Goal: Task Accomplishment & Management: Use online tool/utility

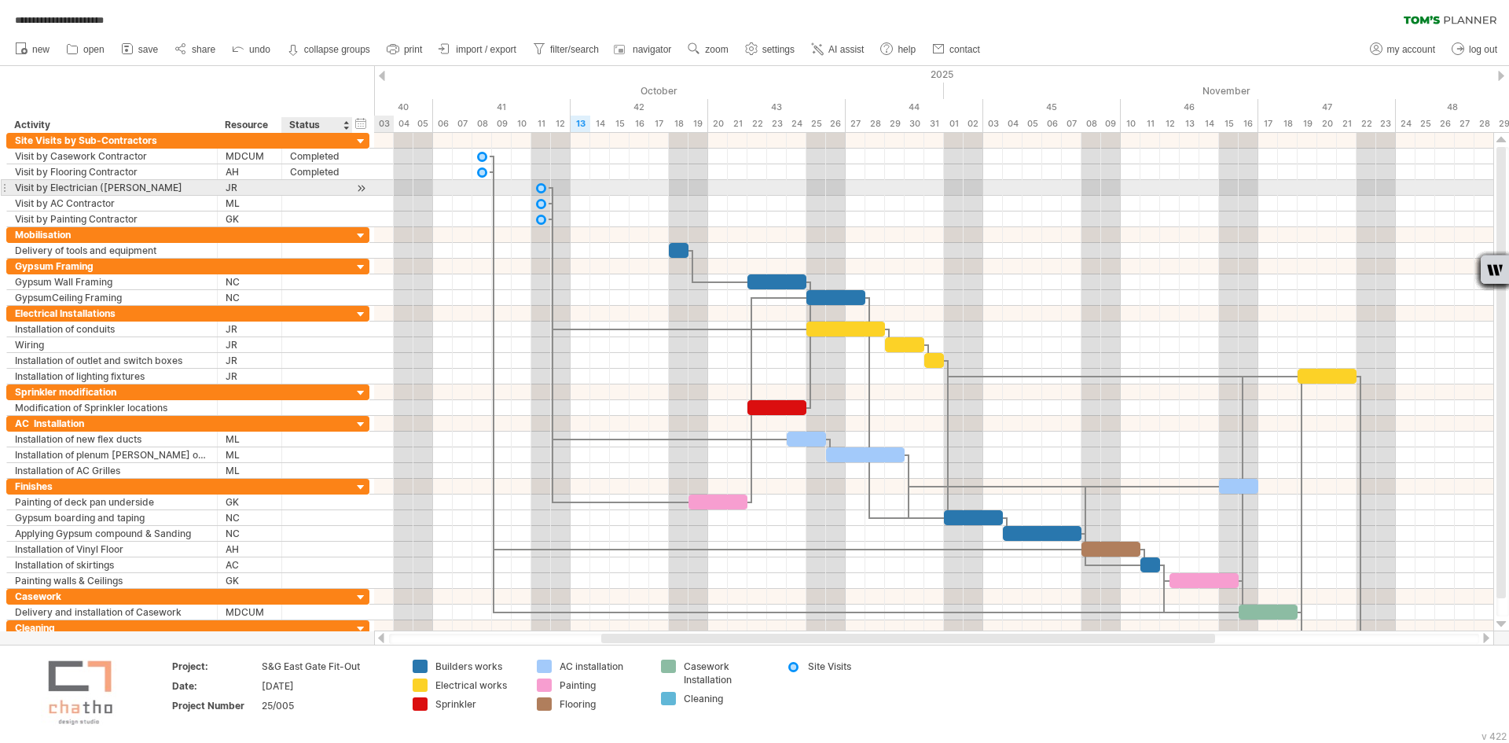
click at [302, 183] on div at bounding box center [317, 187] width 54 height 15
type input "*********"
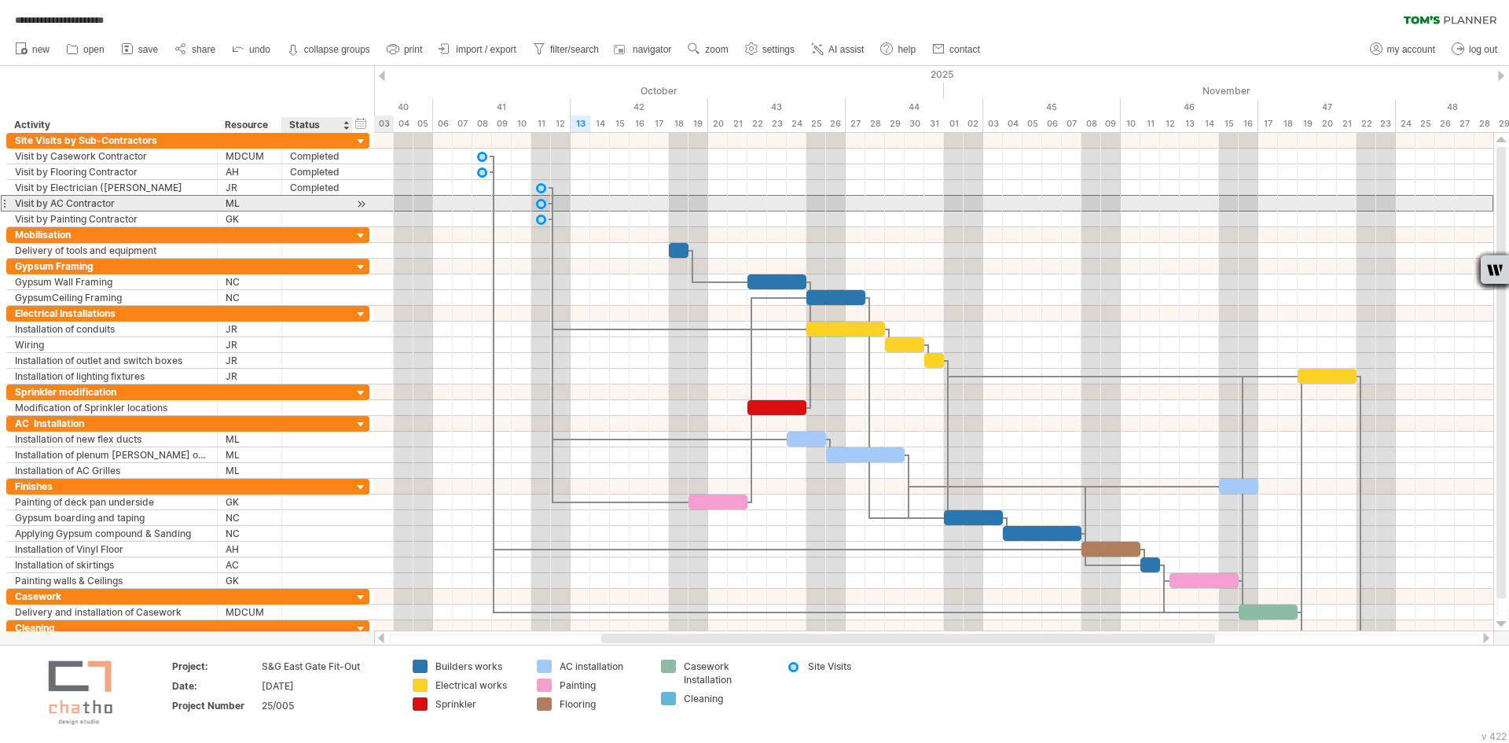
click at [308, 201] on div at bounding box center [317, 203] width 54 height 15
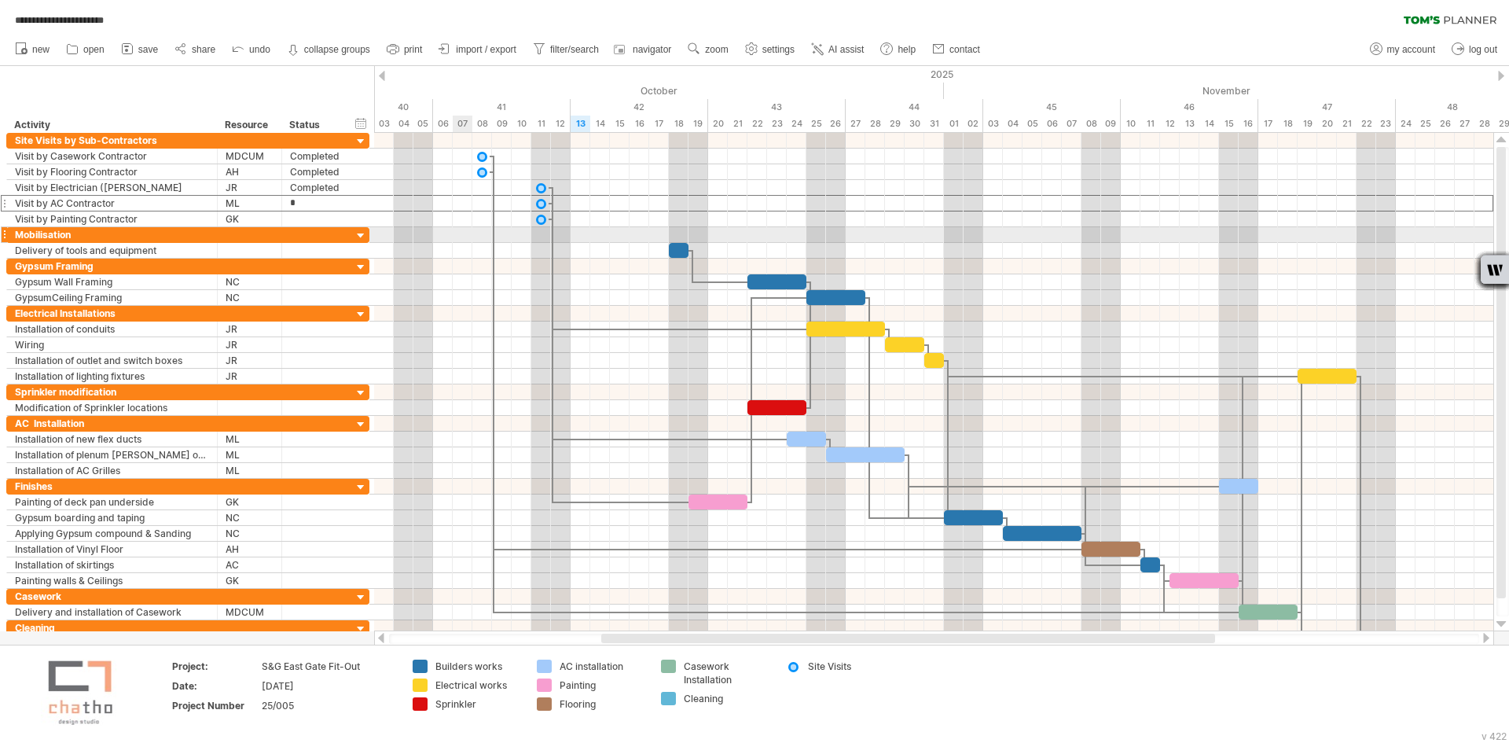
type input "*********"
click at [305, 216] on div at bounding box center [317, 218] width 54 height 15
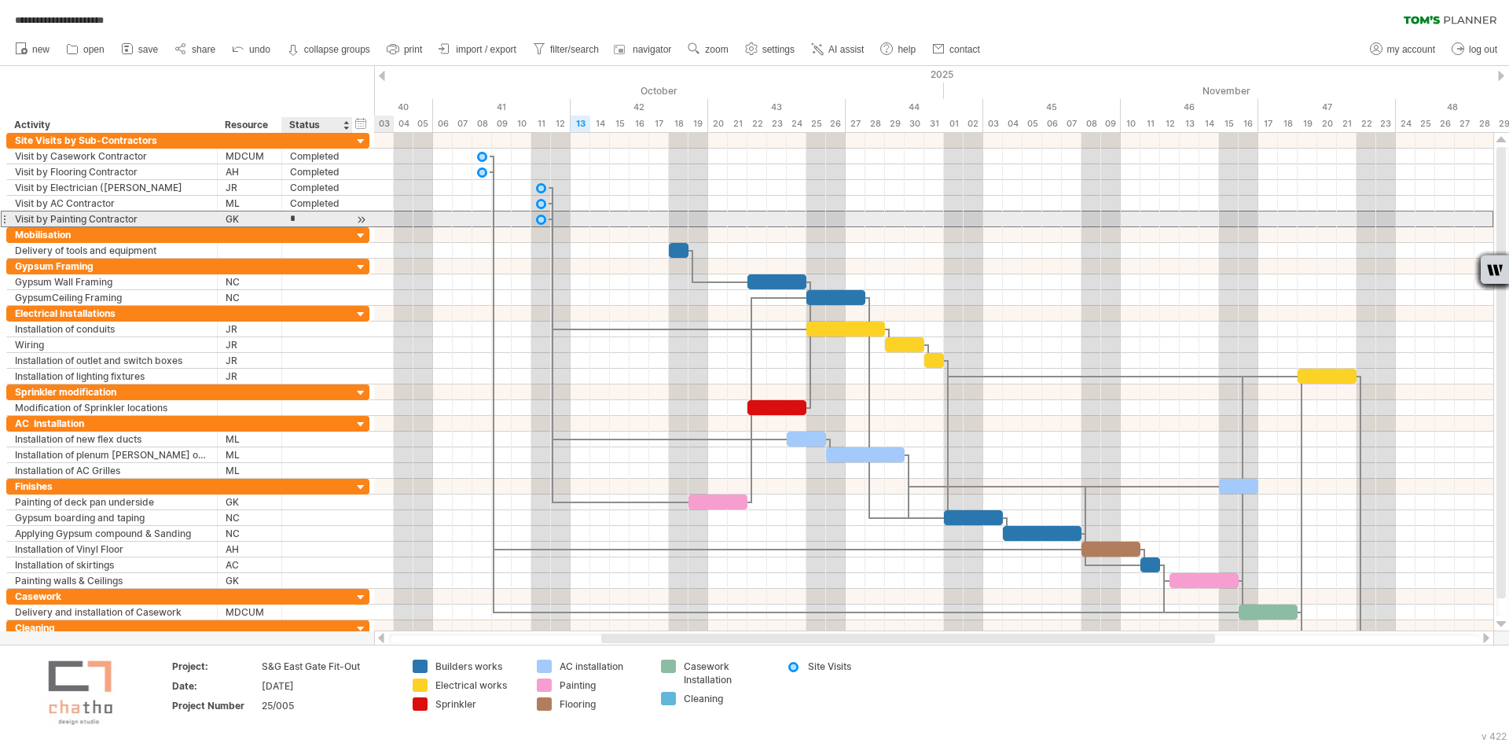
type input "*********"
drag, startPoint x: 542, startPoint y: 219, endPoint x: 579, endPoint y: 219, distance: 37.7
click at [579, 219] on div at bounding box center [580, 218] width 17 height 15
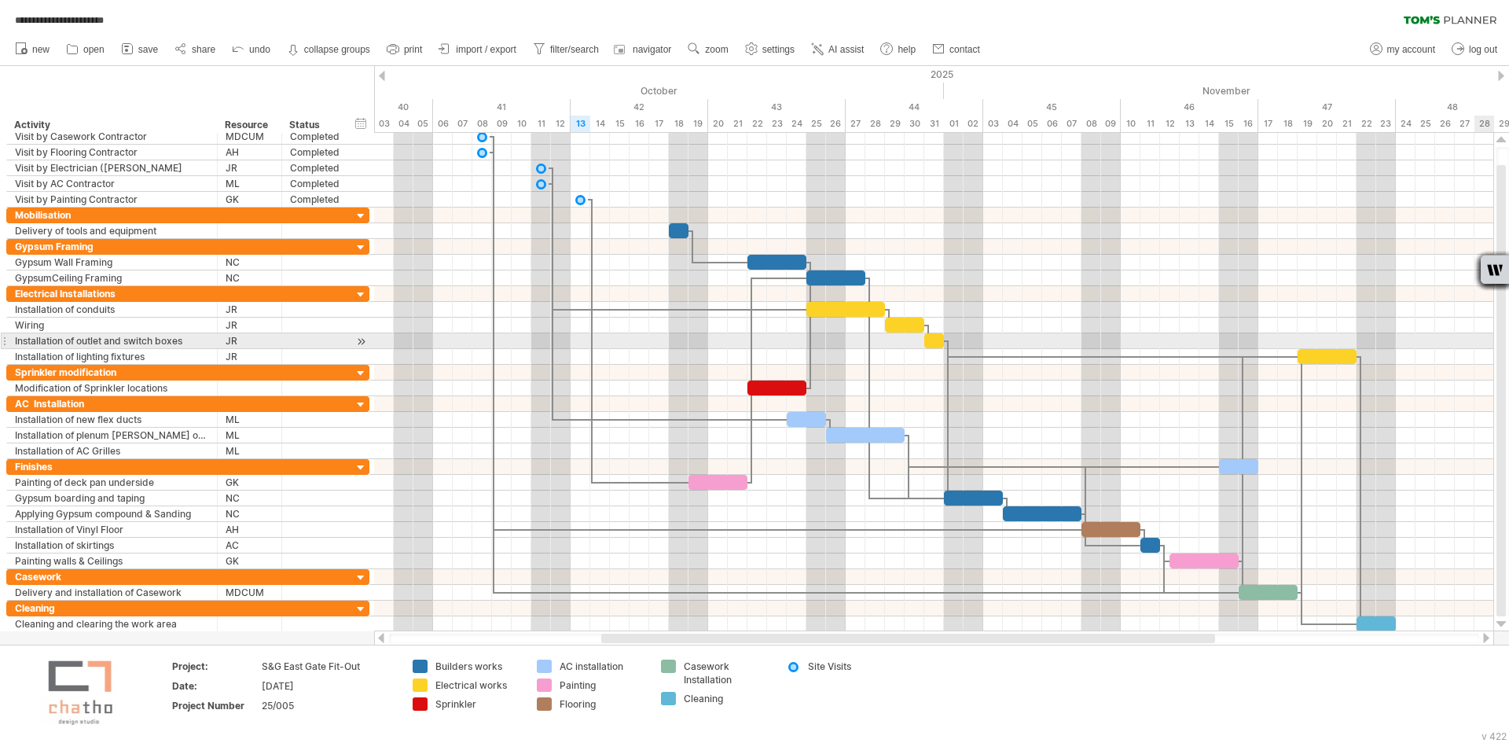
drag, startPoint x: 1503, startPoint y: 327, endPoint x: 1500, endPoint y: 349, distance: 22.2
click at [1500, 349] on div at bounding box center [1501, 390] width 9 height 451
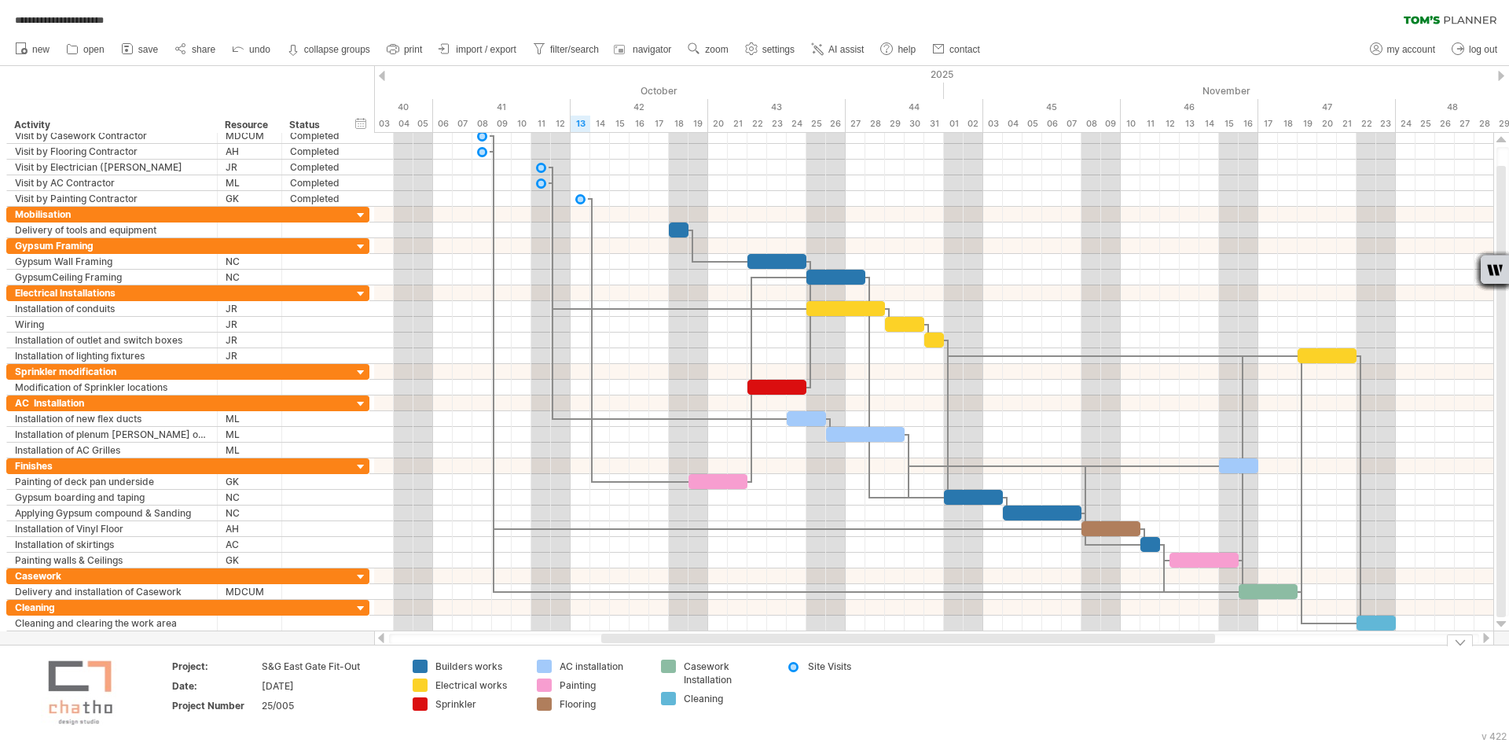
click at [788, 695] on td "Site Visits" at bounding box center [840, 694] width 124 height 68
click at [858, 702] on td "Site Visits" at bounding box center [840, 694] width 124 height 68
click at [785, 690] on td "Site Visits" at bounding box center [840, 694] width 124 height 68
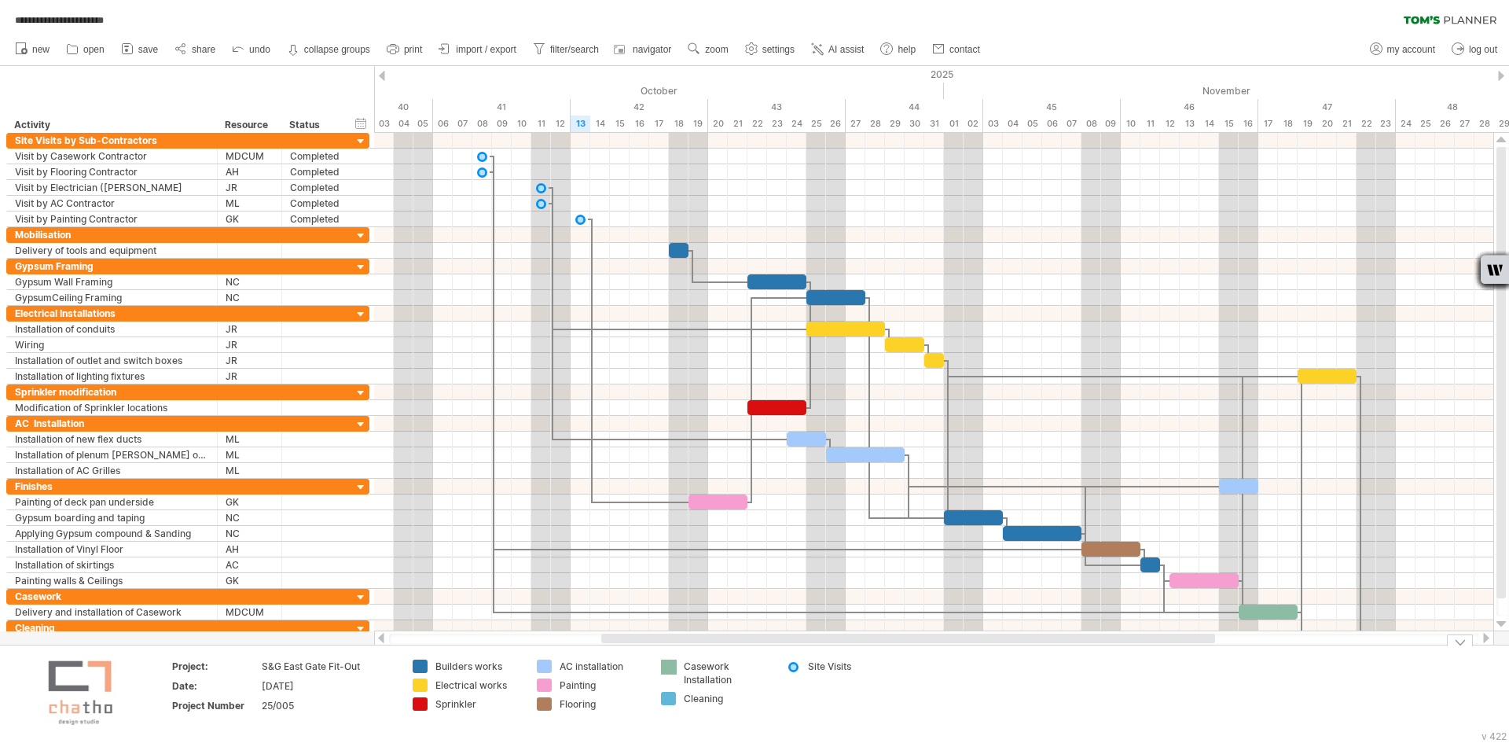
click at [675, 661] on div "**********" at bounding box center [754, 371] width 1509 height 743
click at [675, 664] on div "**********" at bounding box center [754, 371] width 1509 height 743
click at [705, 665] on div "Casework Installation" at bounding box center [727, 673] width 86 height 27
click at [664, 665] on div "**********" at bounding box center [754, 371] width 1509 height 743
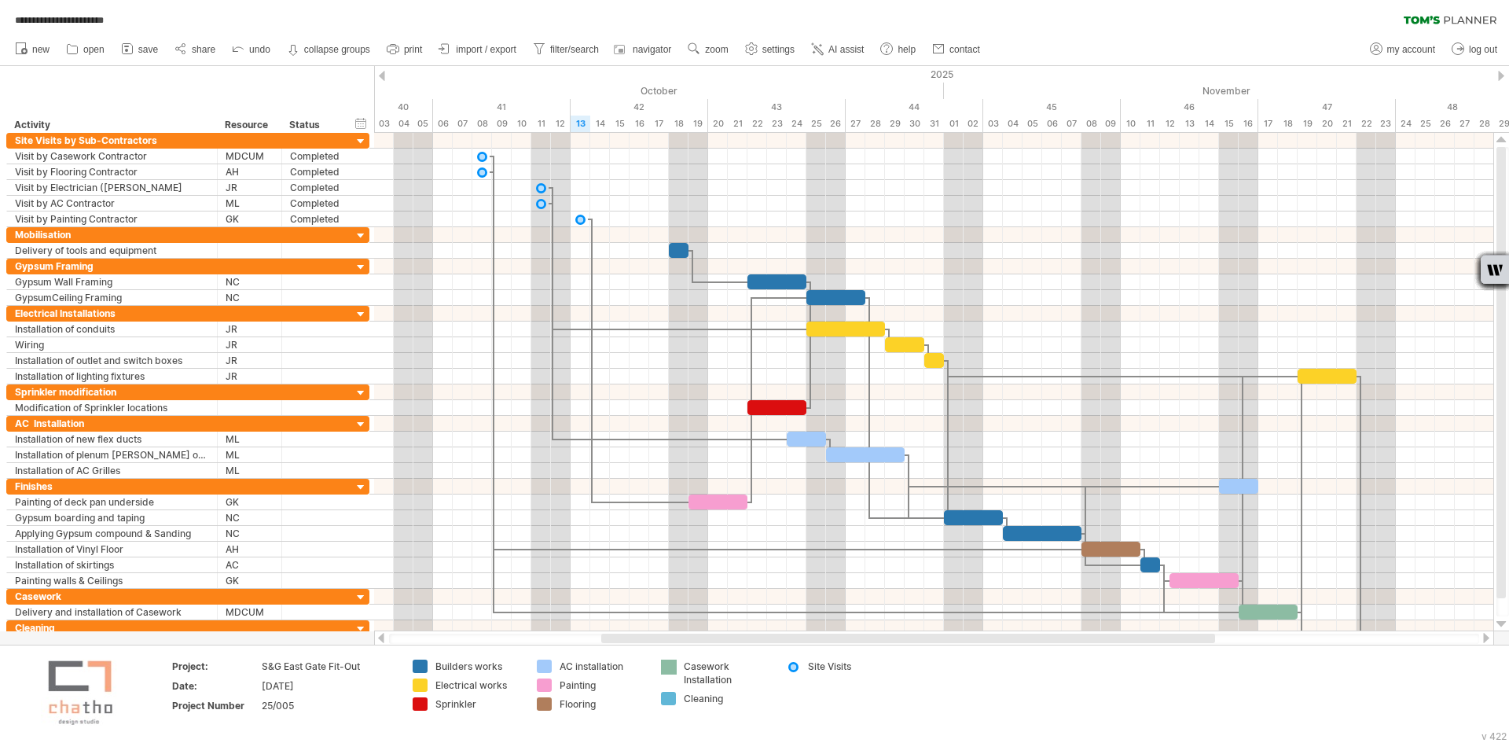
click at [666, 665] on div at bounding box center [669, 667] width 16 height 15
click at [665, 665] on div "**********" at bounding box center [754, 371] width 1509 height 743
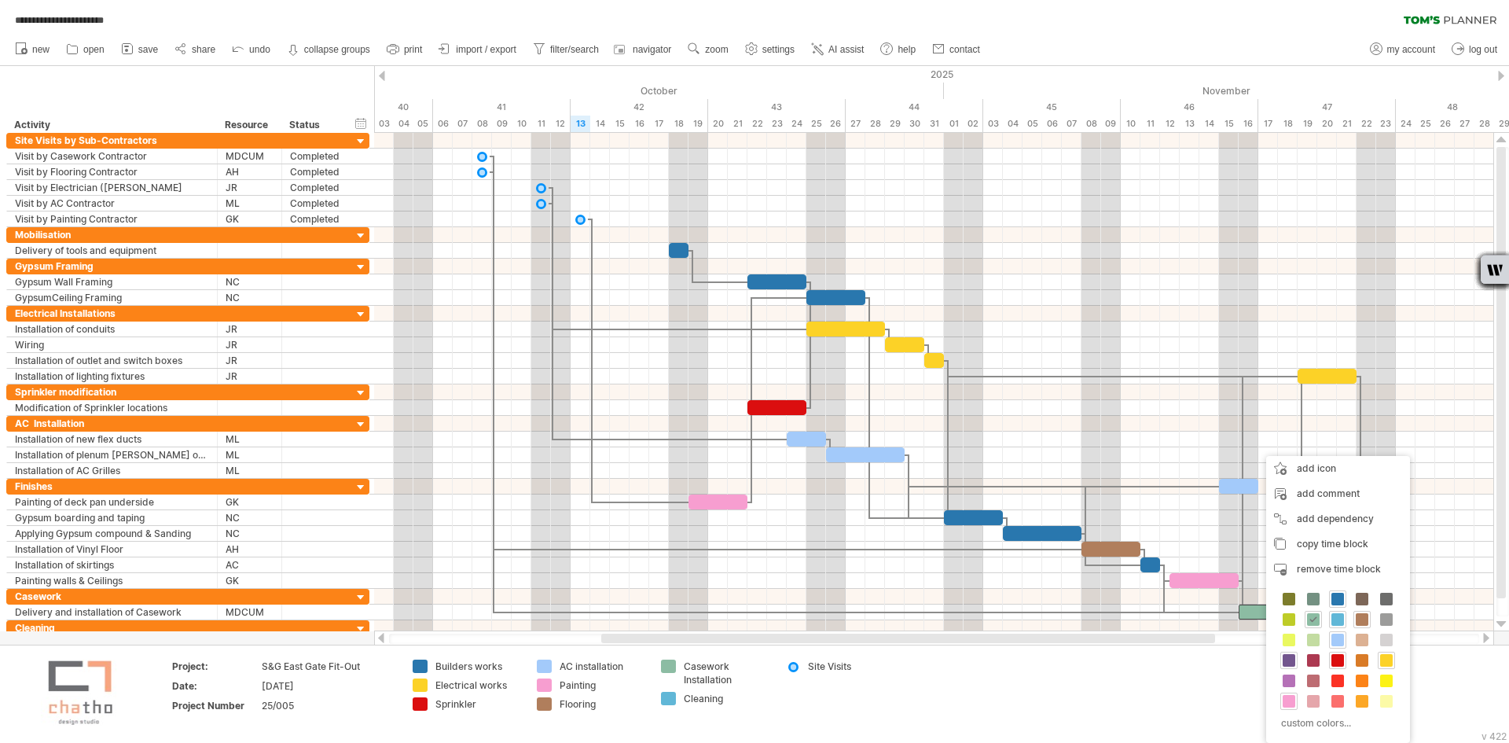
click at [1287, 660] on span at bounding box center [1289, 660] width 13 height 13
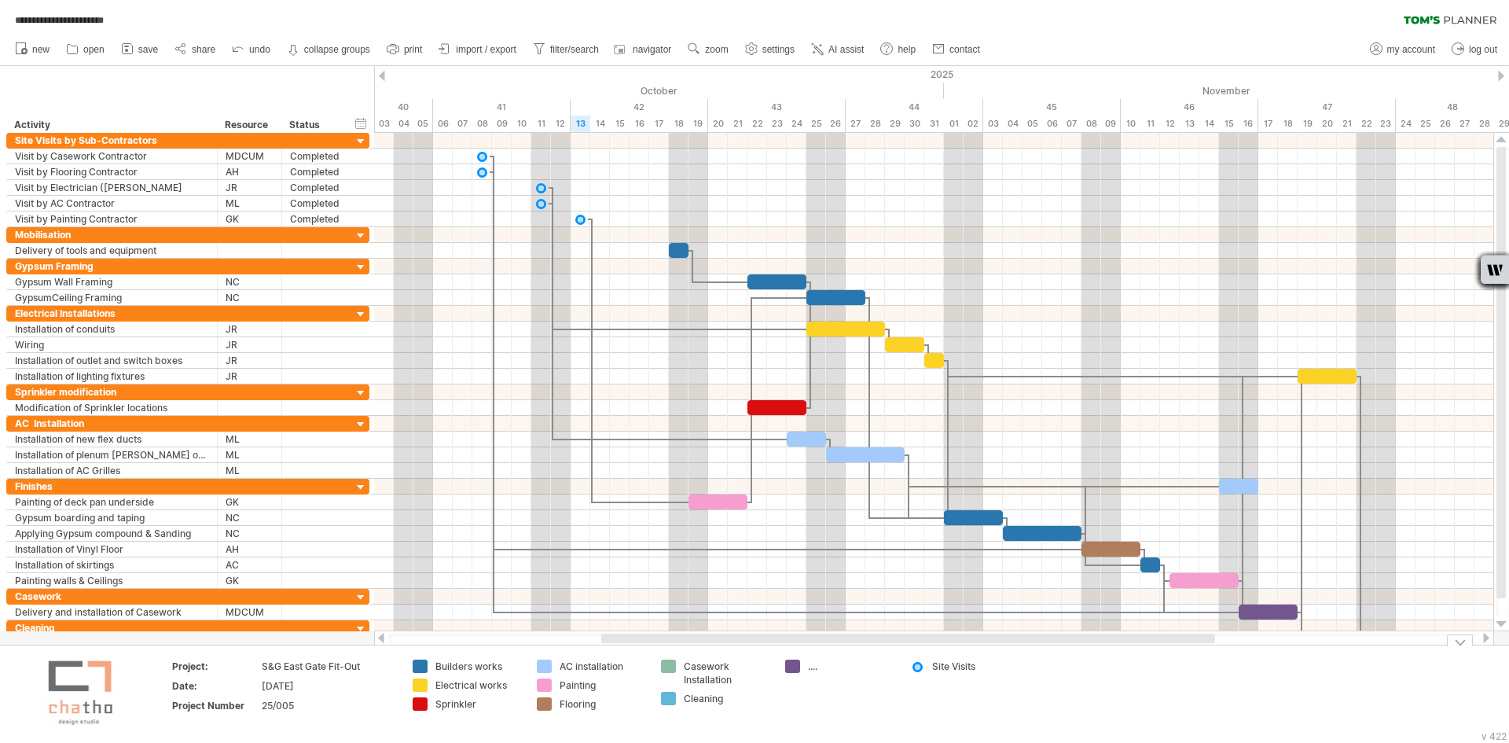
click at [702, 672] on div "Casework Installation" at bounding box center [727, 673] width 86 height 27
click at [839, 689] on td "...." at bounding box center [840, 694] width 124 height 68
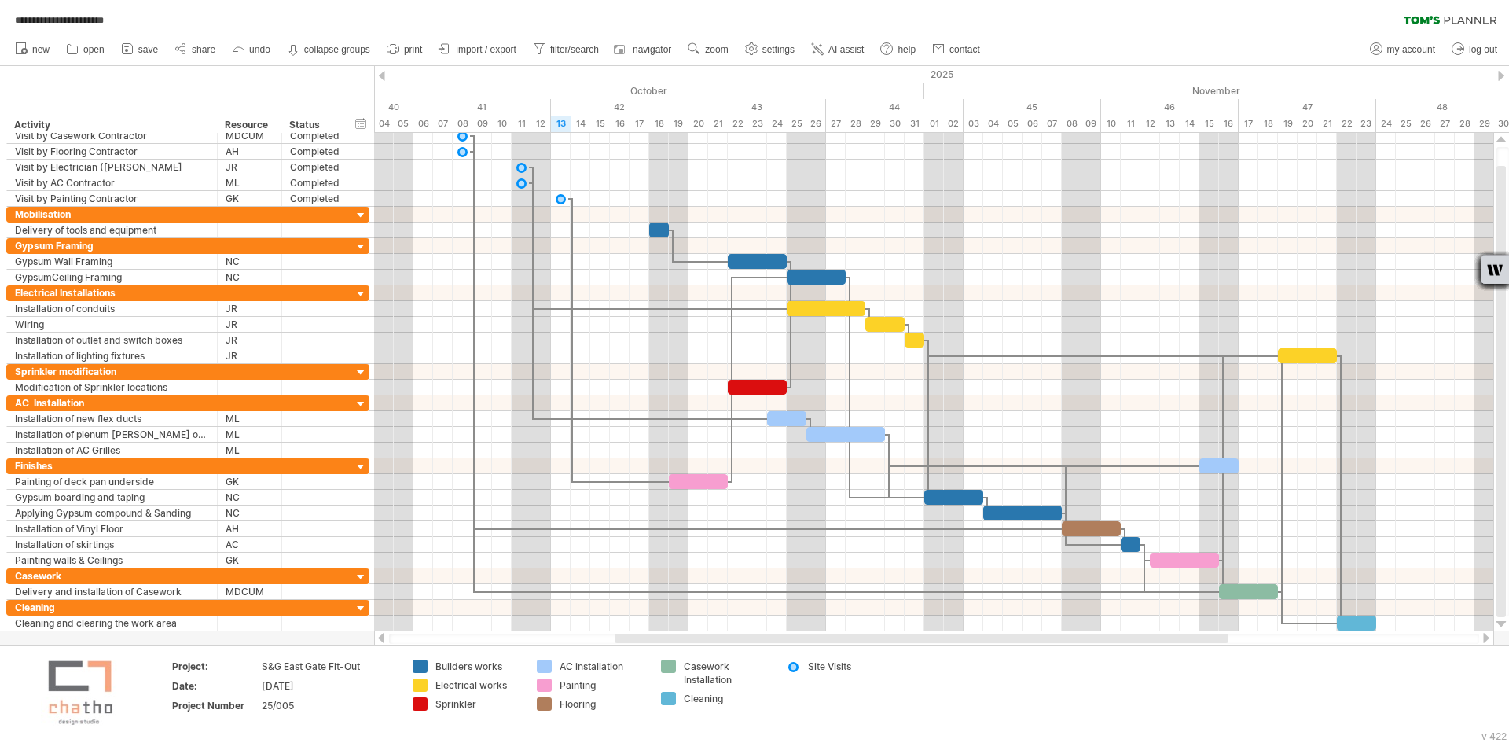
drag, startPoint x: 1197, startPoint y: 642, endPoint x: 1208, endPoint y: 643, distance: 11.8
click at [1208, 643] on div at bounding box center [934, 639] width 1090 height 10
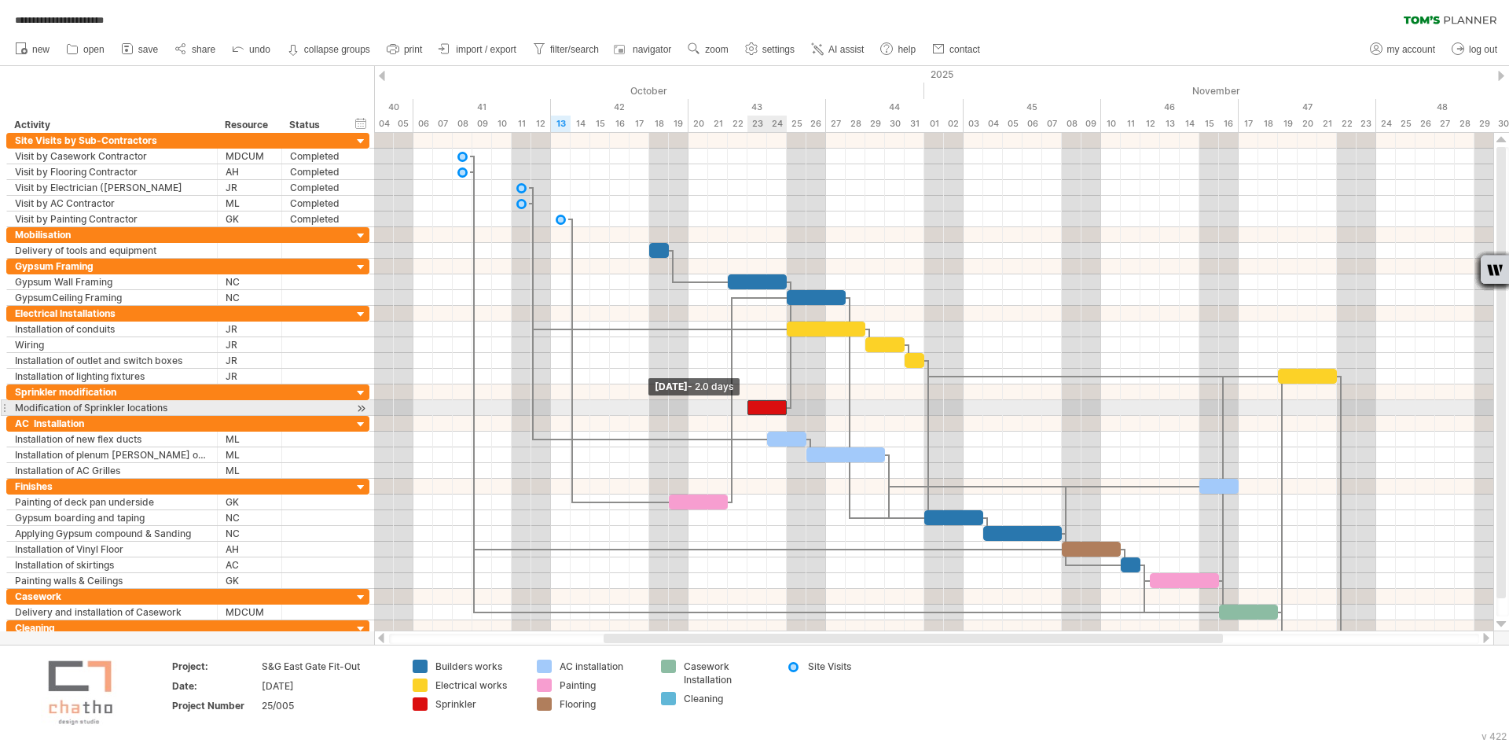
drag, startPoint x: 730, startPoint y: 406, endPoint x: 752, endPoint y: 410, distance: 22.2
click at [752, 410] on div at bounding box center [767, 407] width 39 height 15
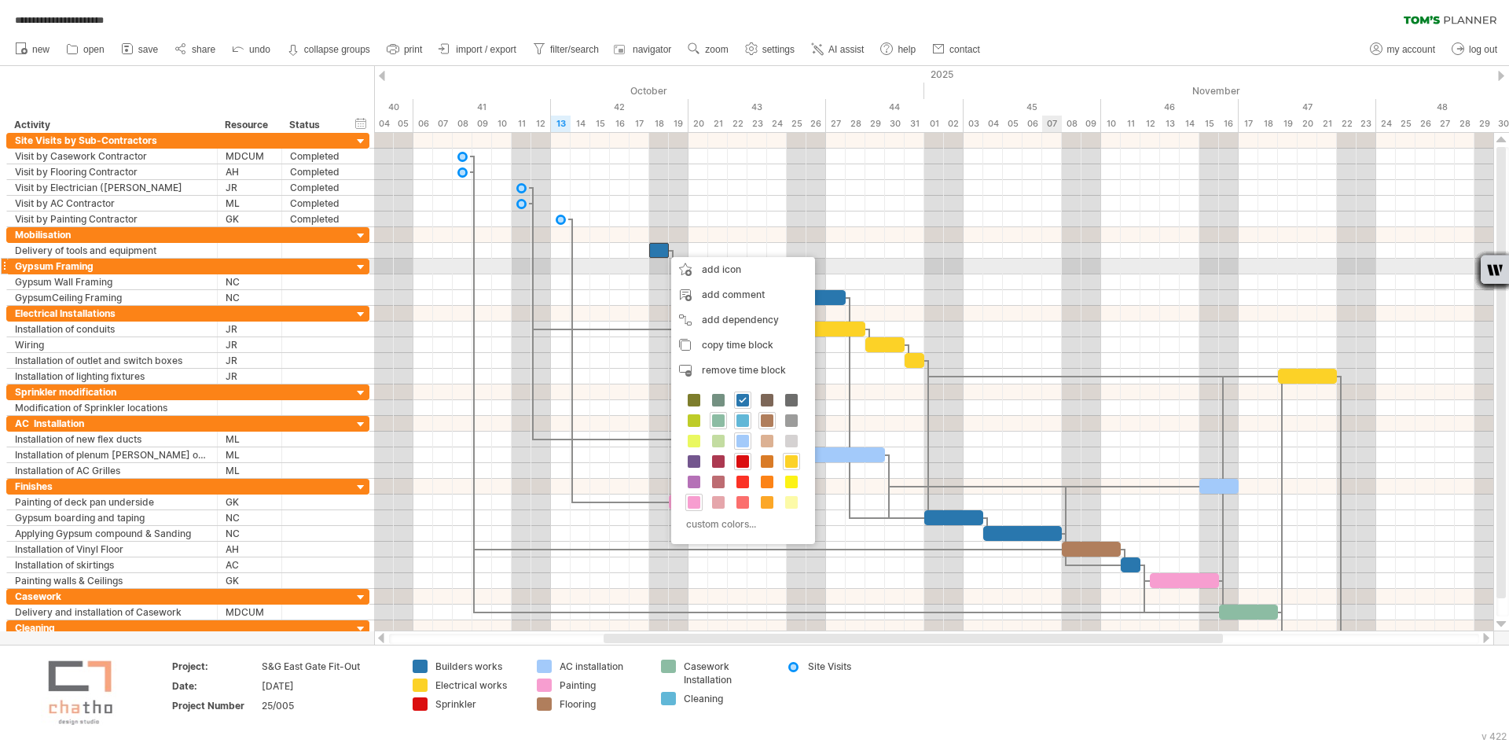
click at [1057, 259] on div at bounding box center [933, 267] width 1119 height 16
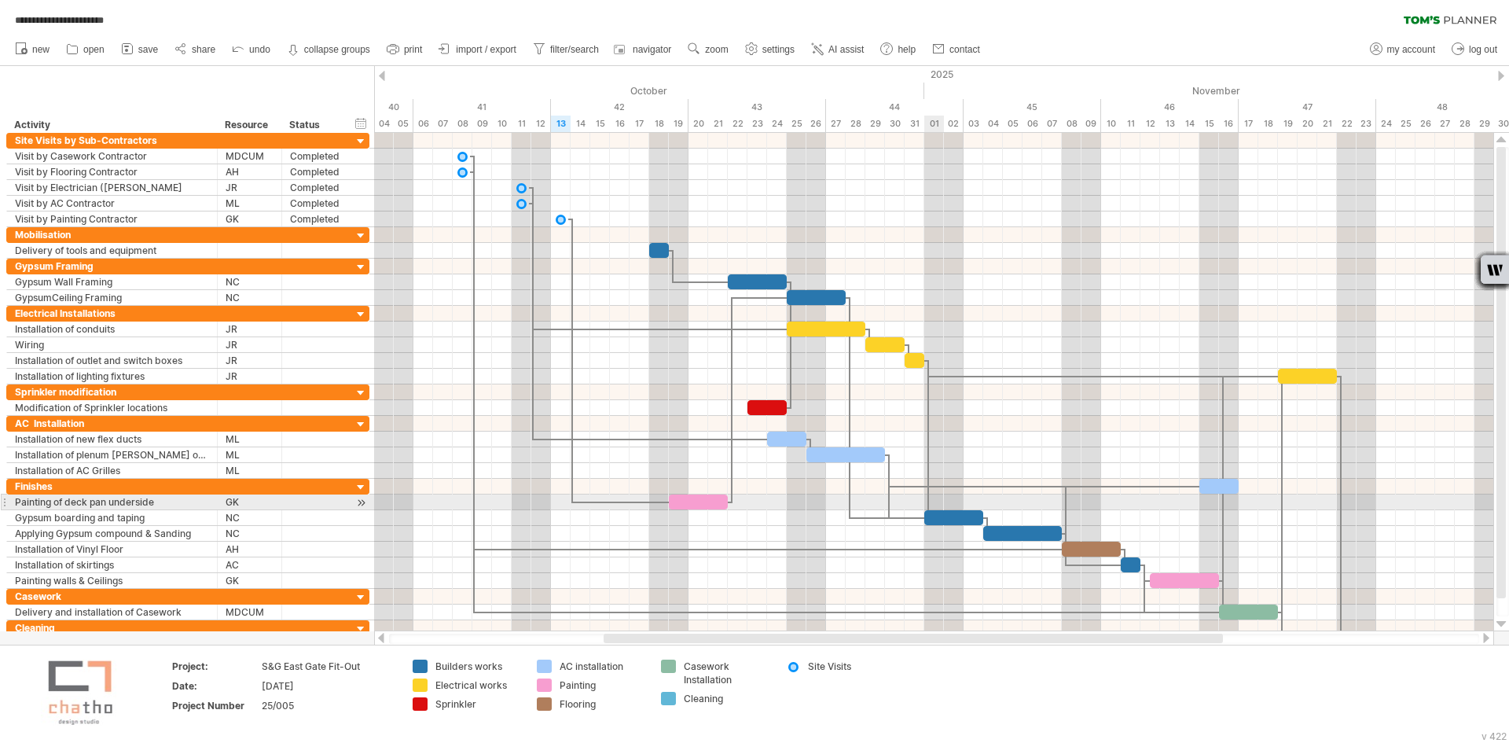
click at [934, 509] on div at bounding box center [933, 502] width 1119 height 16
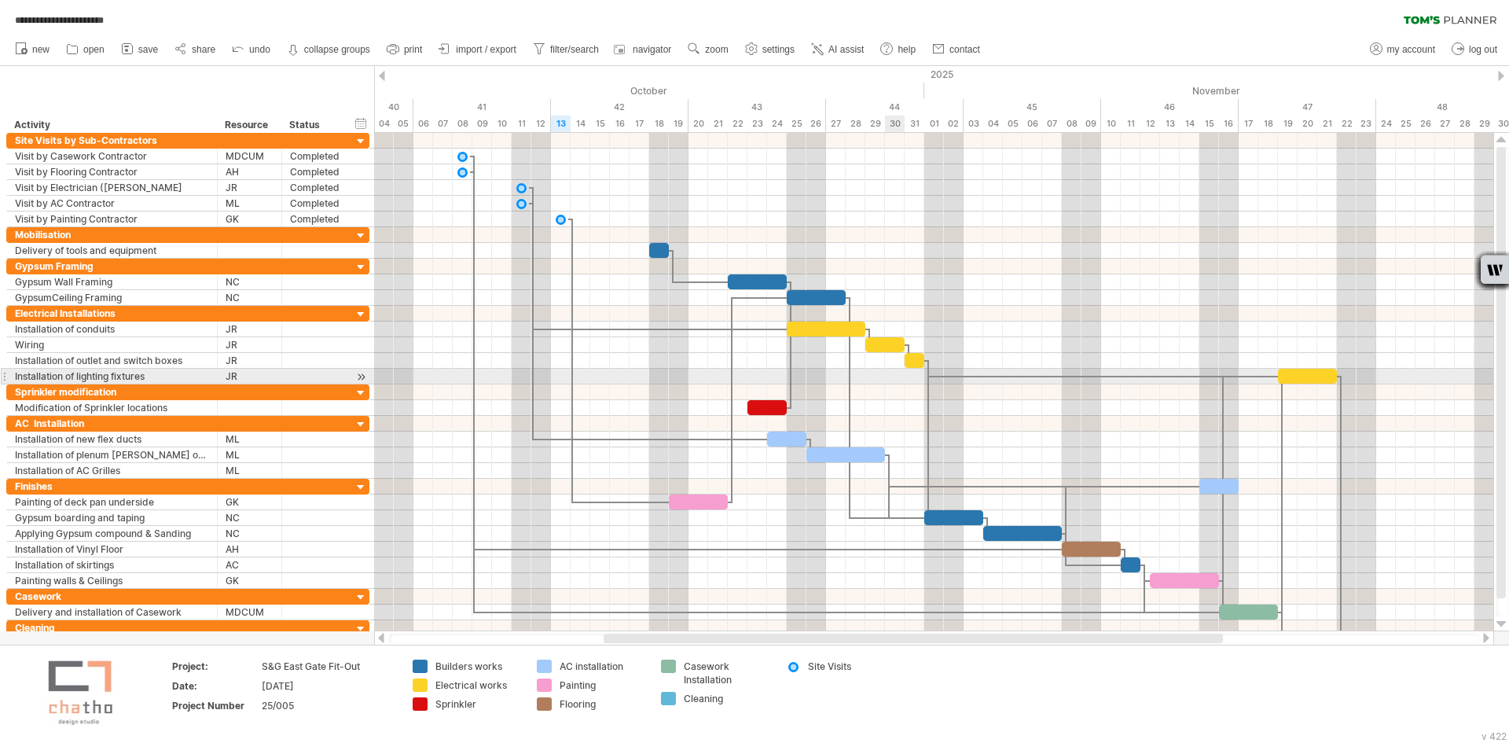
drag, startPoint x: 894, startPoint y: 369, endPoint x: 877, endPoint y: 390, distance: 26.9
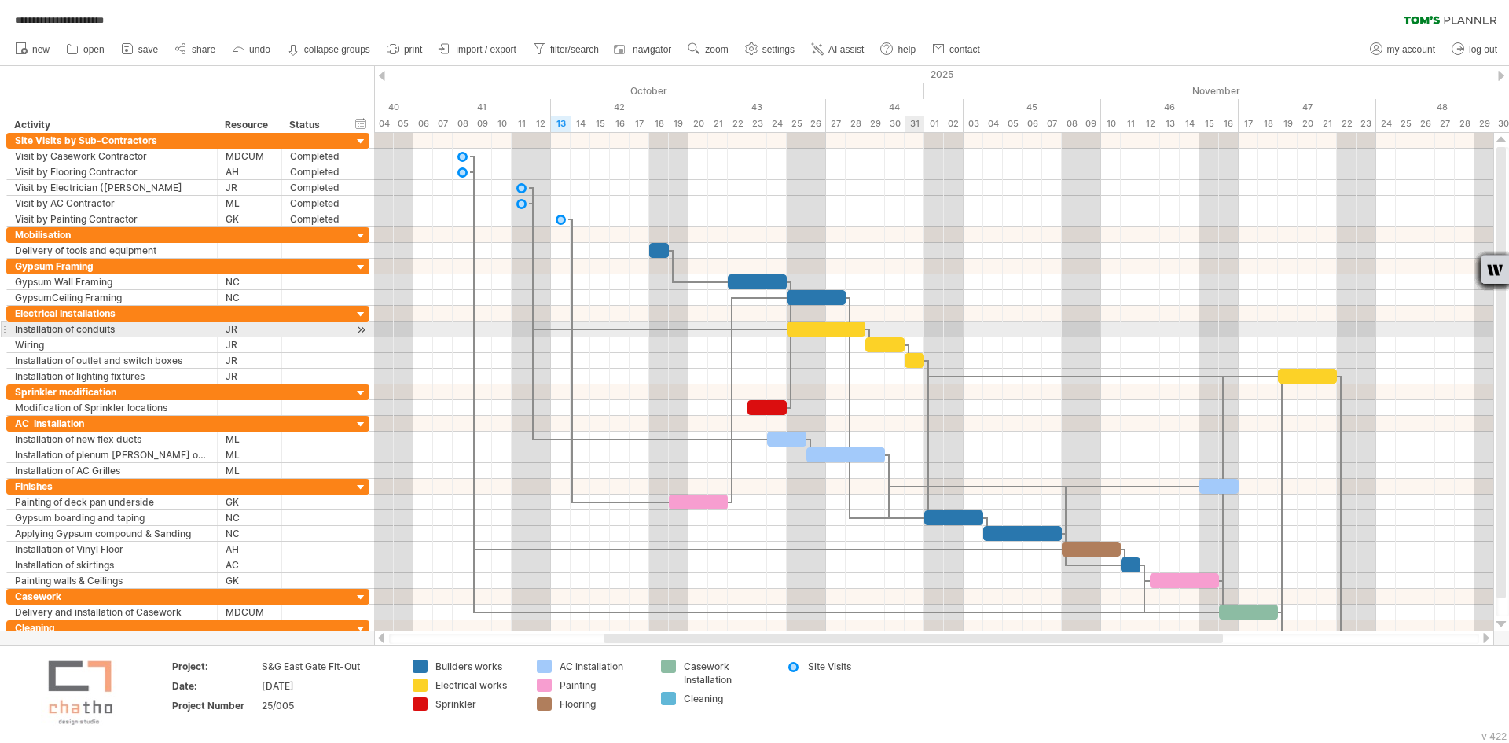
click at [923, 329] on div at bounding box center [933, 330] width 1119 height 16
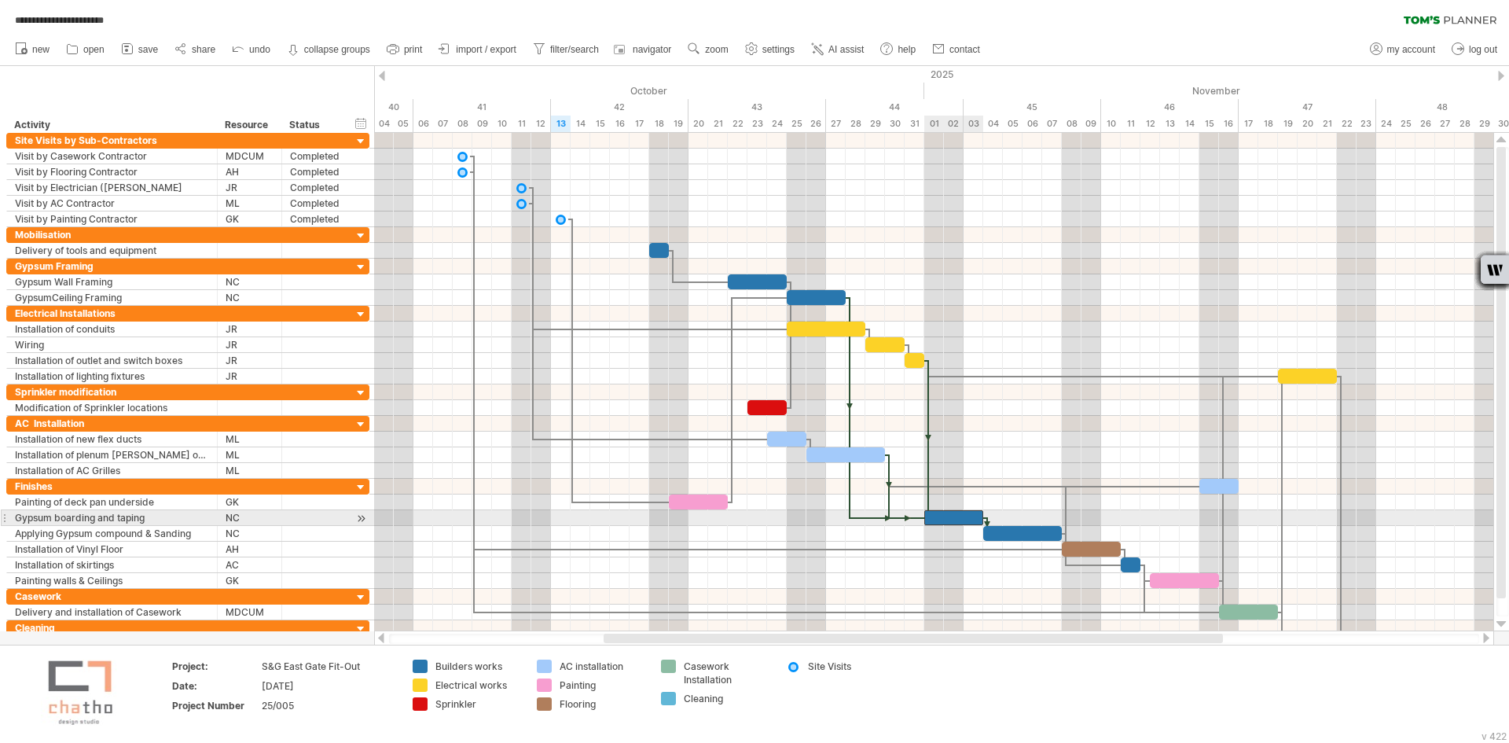
click at [943, 518] on div at bounding box center [954, 517] width 59 height 15
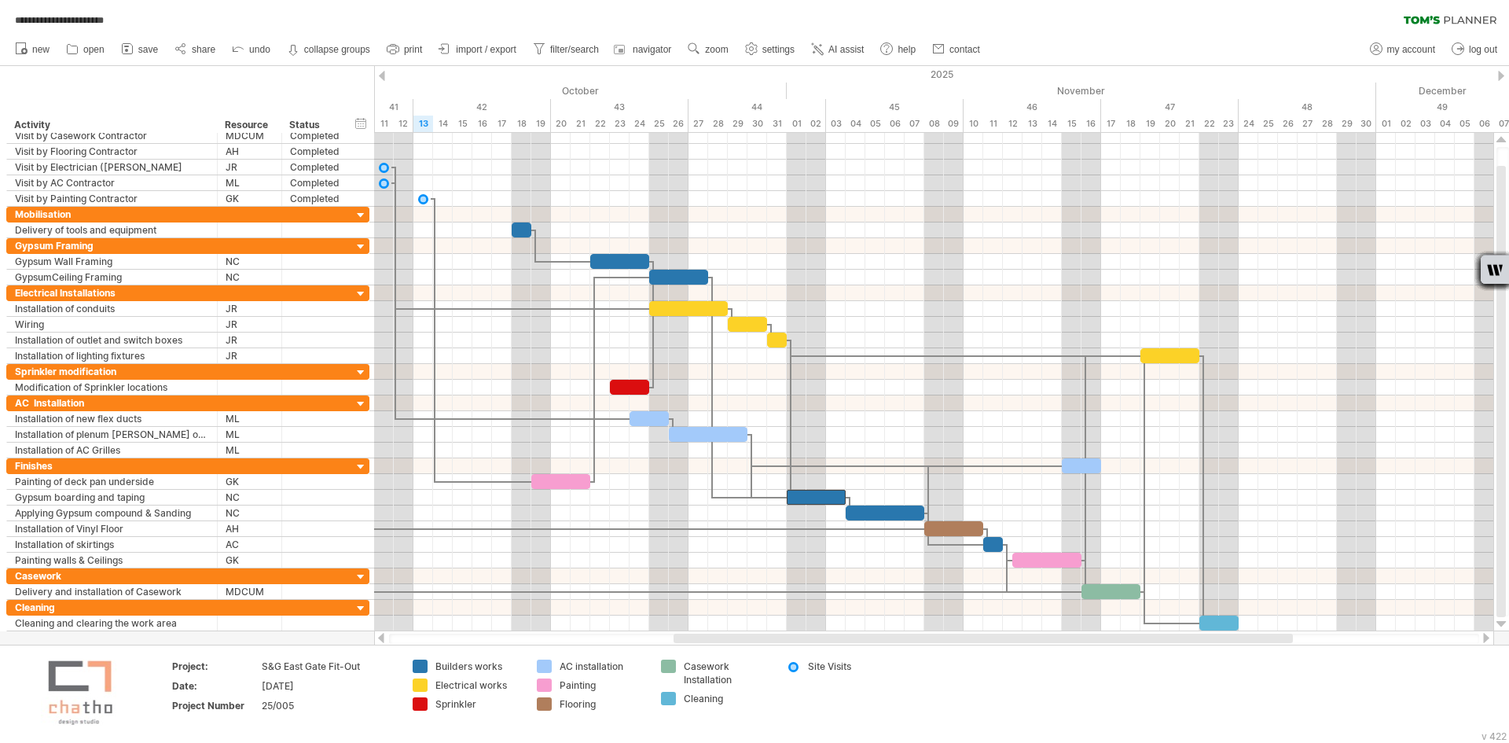
drag, startPoint x: 908, startPoint y: 634, endPoint x: 978, endPoint y: 636, distance: 70.0
click at [978, 636] on div at bounding box center [983, 638] width 619 height 9
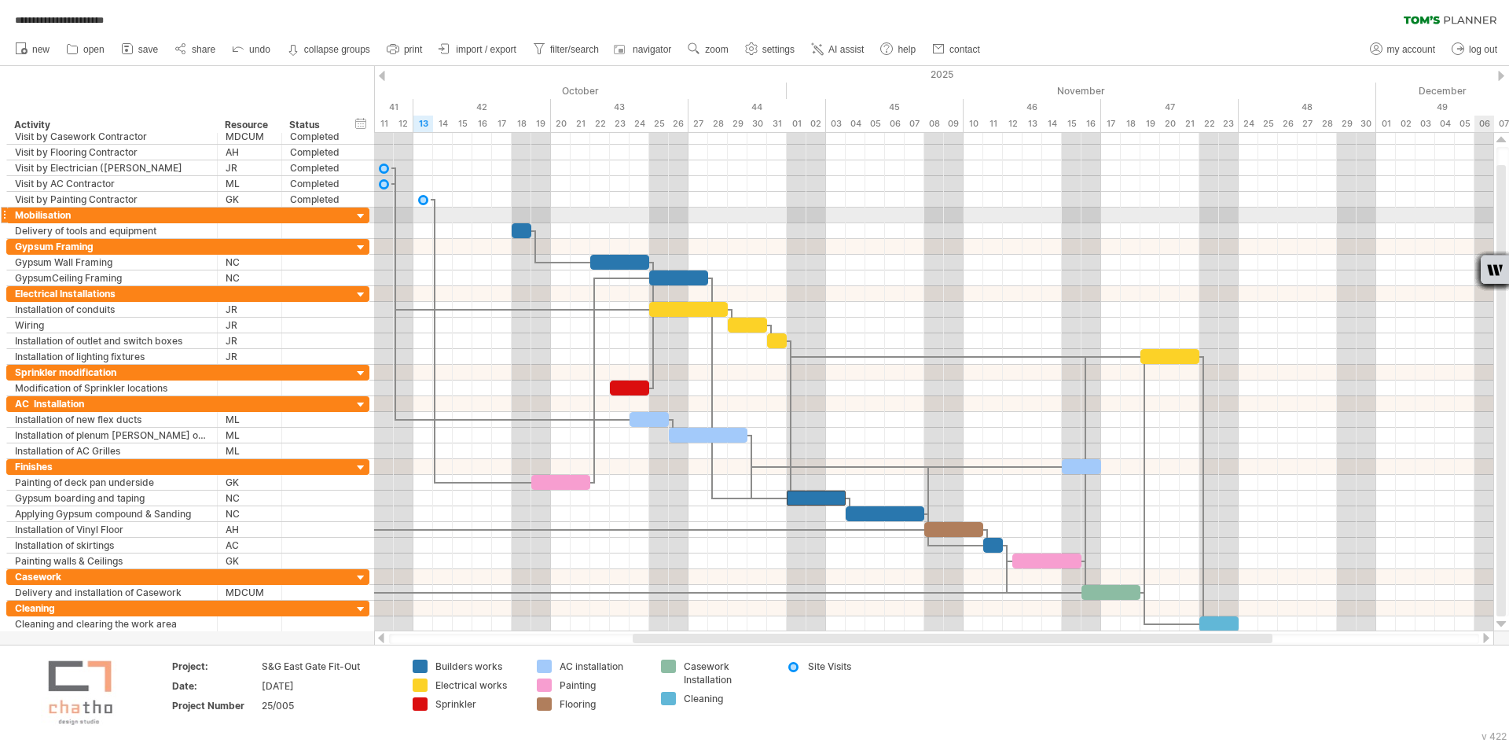
click at [1498, 209] on div at bounding box center [1501, 390] width 9 height 451
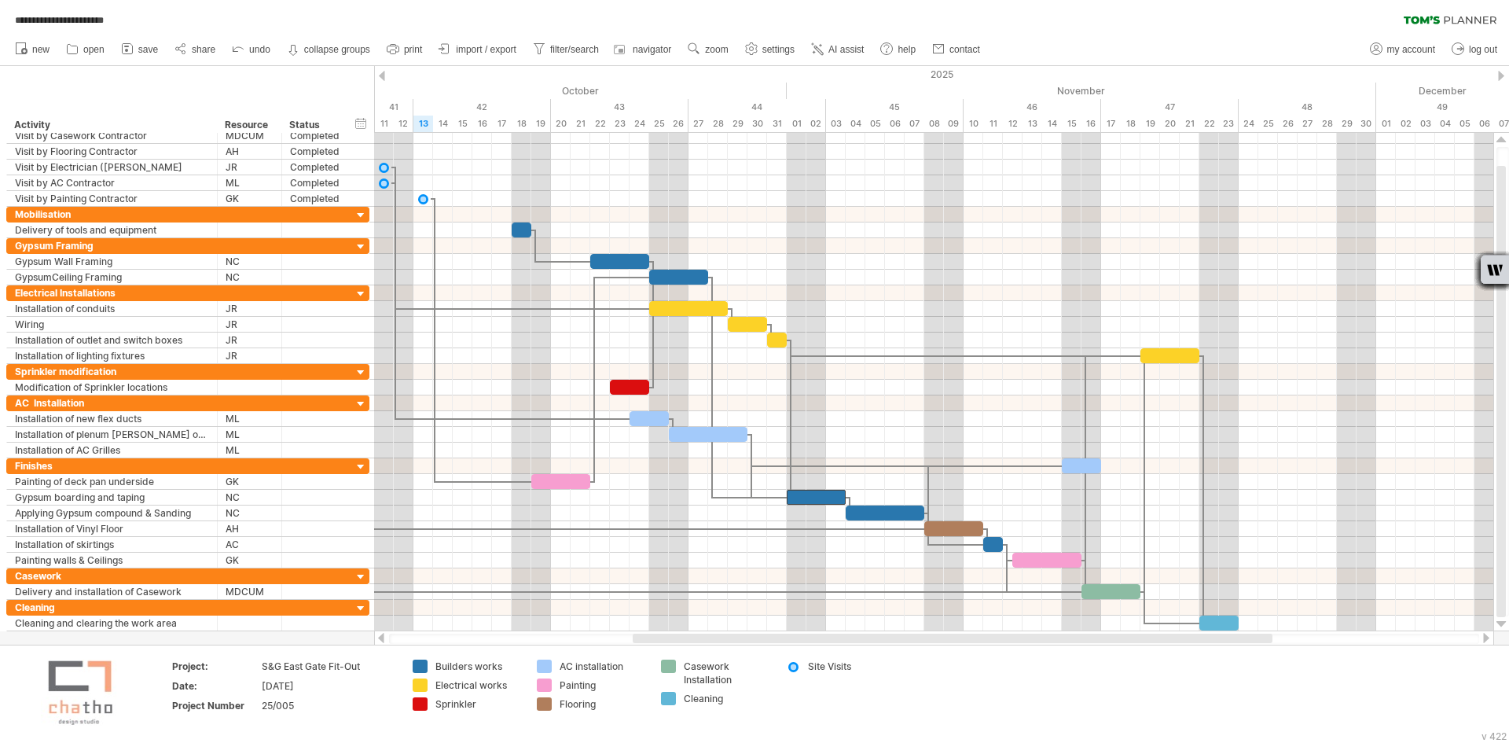
drag, startPoint x: 974, startPoint y: 632, endPoint x: 938, endPoint y: 634, distance: 36.2
click at [938, 634] on div at bounding box center [934, 639] width 1120 height 16
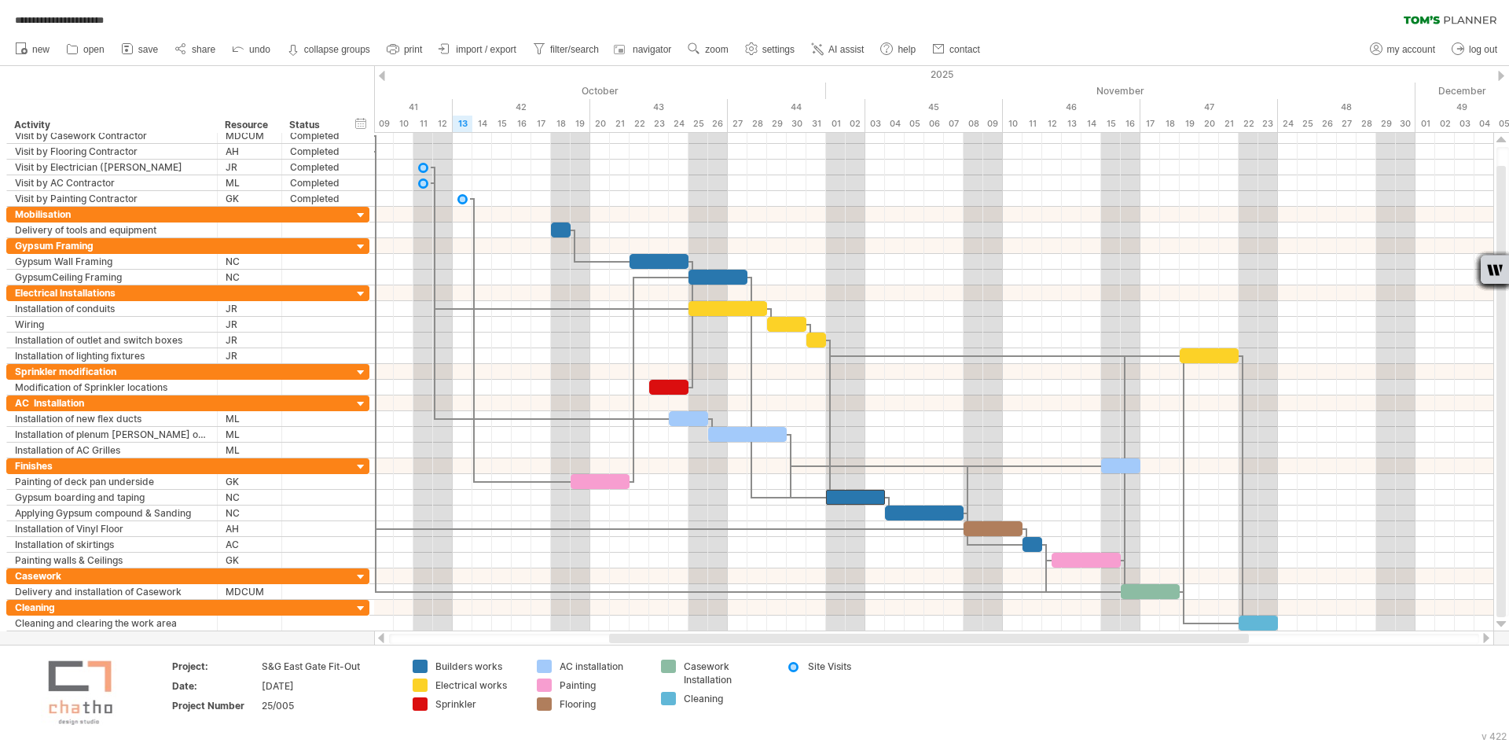
drag, startPoint x: 917, startPoint y: 638, endPoint x: 891, endPoint y: 637, distance: 26.0
click at [891, 637] on div at bounding box center [929, 638] width 640 height 9
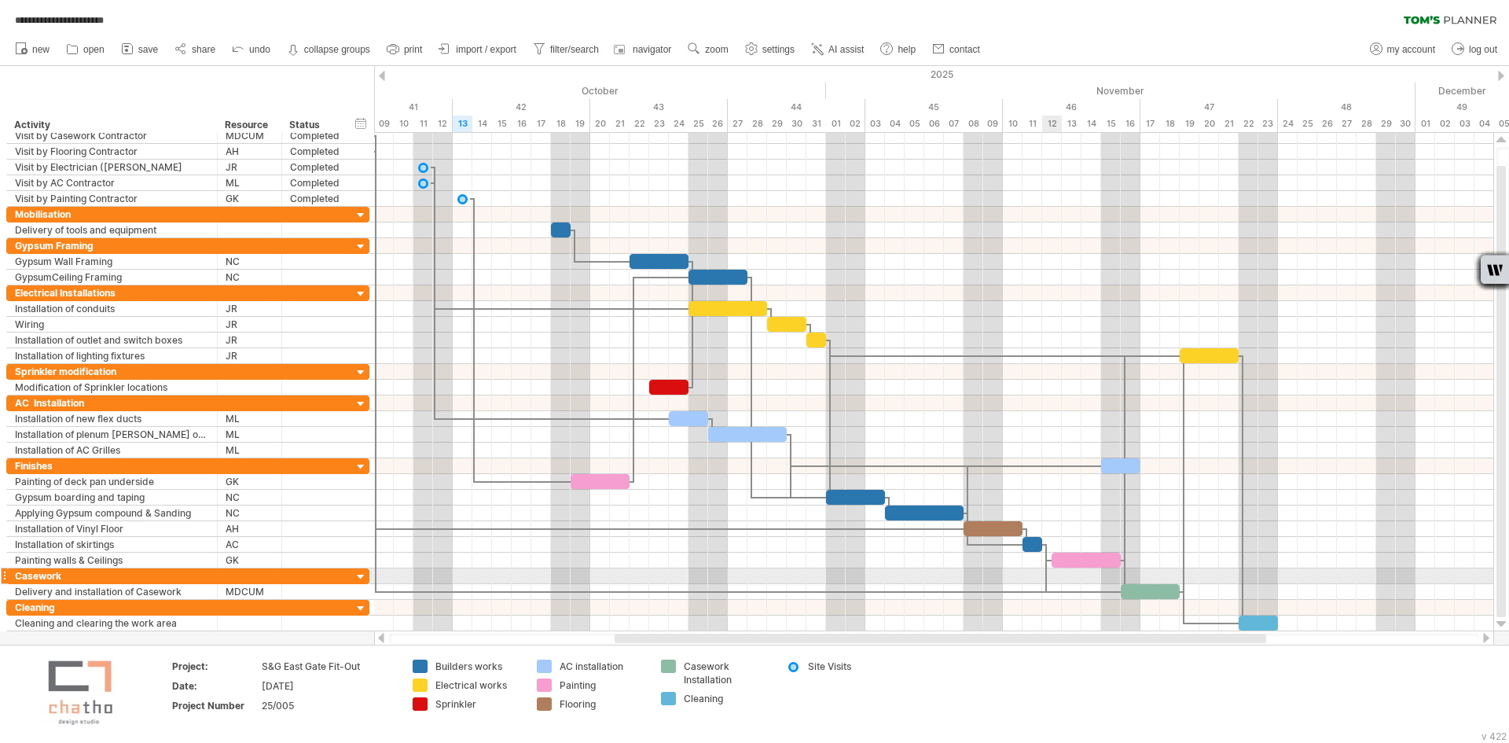
click at [1057, 579] on div at bounding box center [933, 576] width 1119 height 16
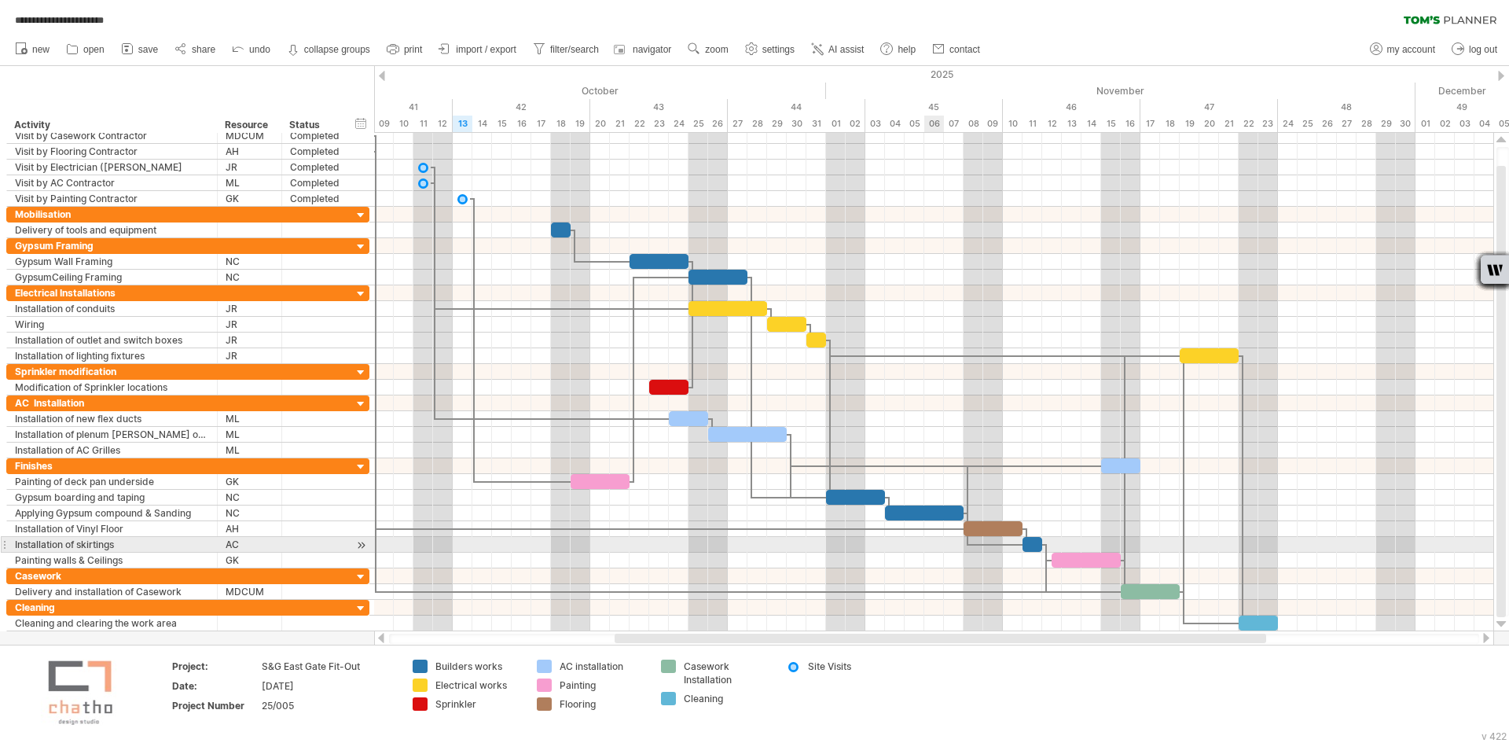
click at [939, 538] on div at bounding box center [933, 545] width 1119 height 16
